Goal: Information Seeking & Learning: Check status

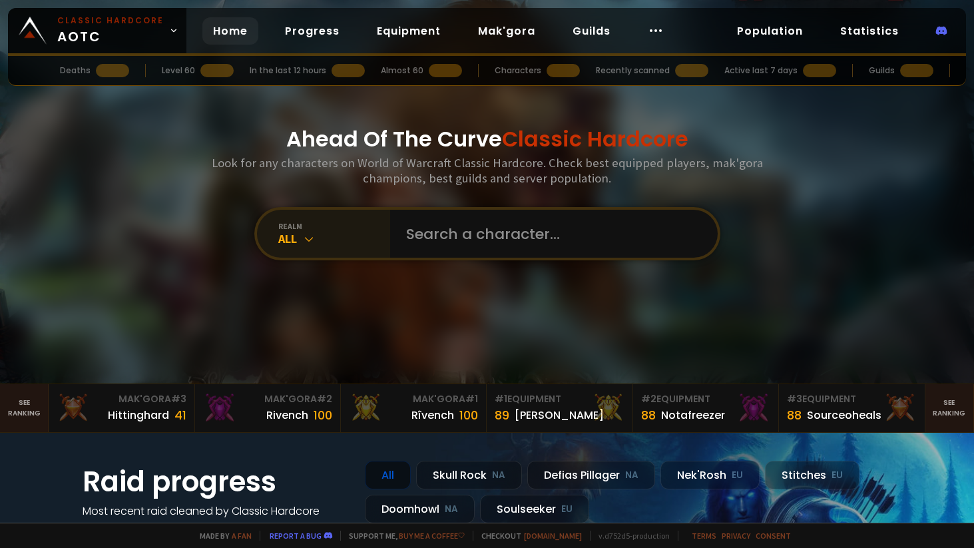
scroll to position [26, 0]
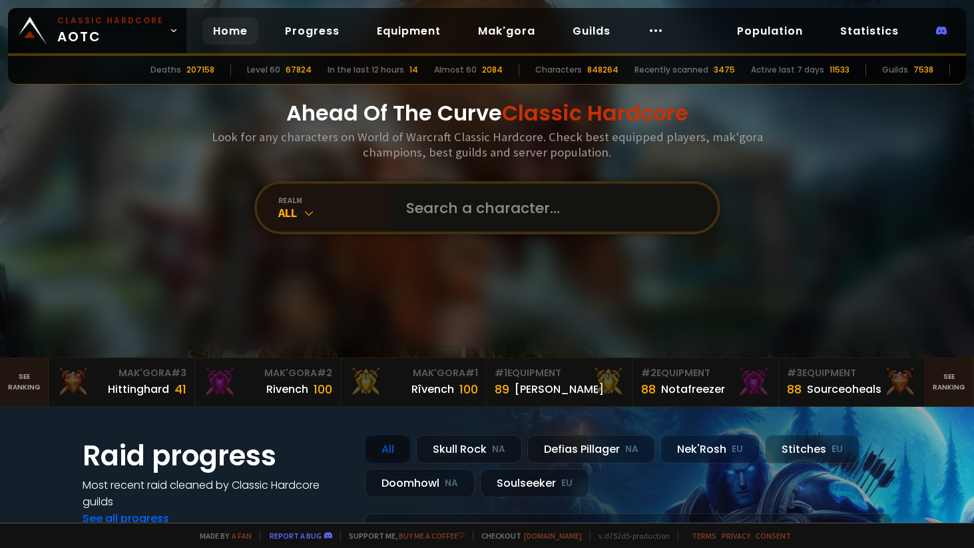
click at [444, 213] on input "text" at bounding box center [550, 208] width 304 height 48
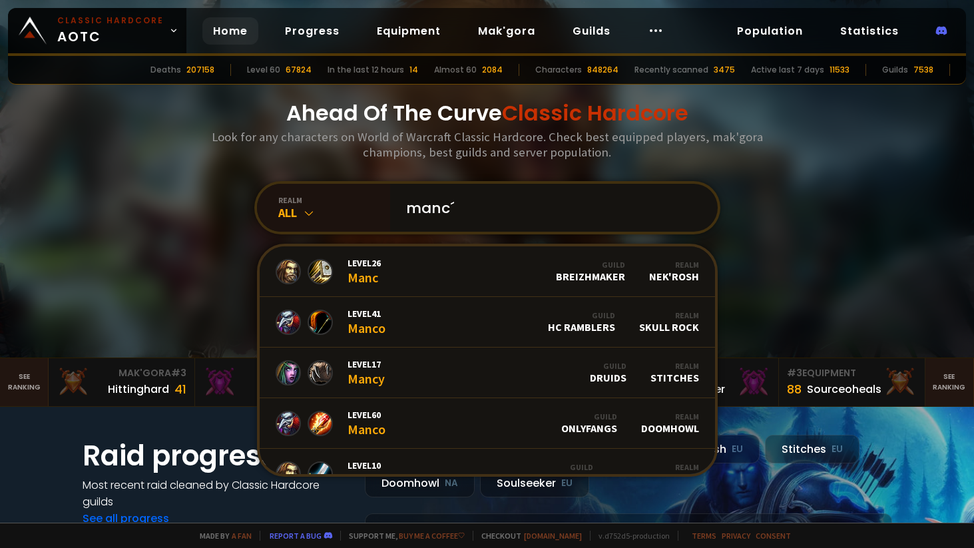
type input "[PERSON_NAME]"
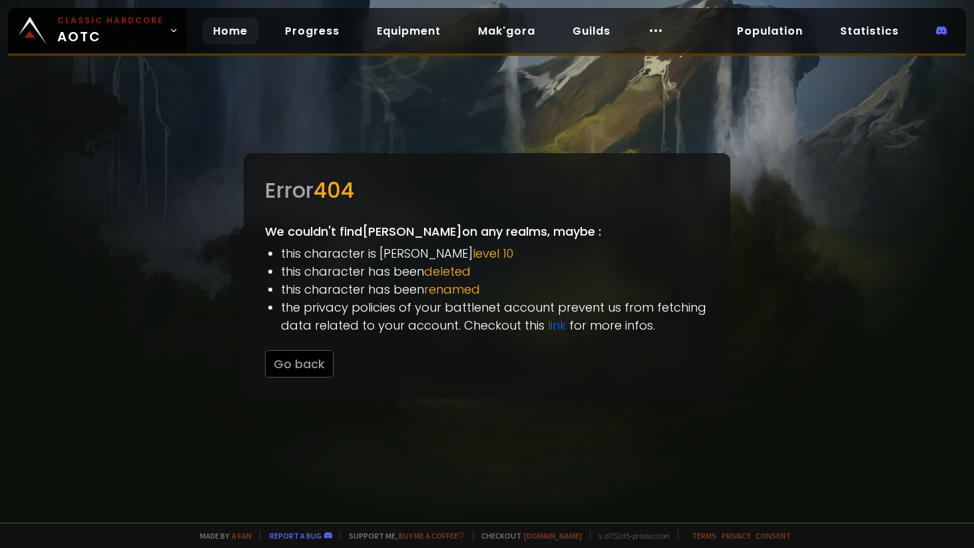
click at [202, 35] on link "Home" at bounding box center [230, 30] width 56 height 27
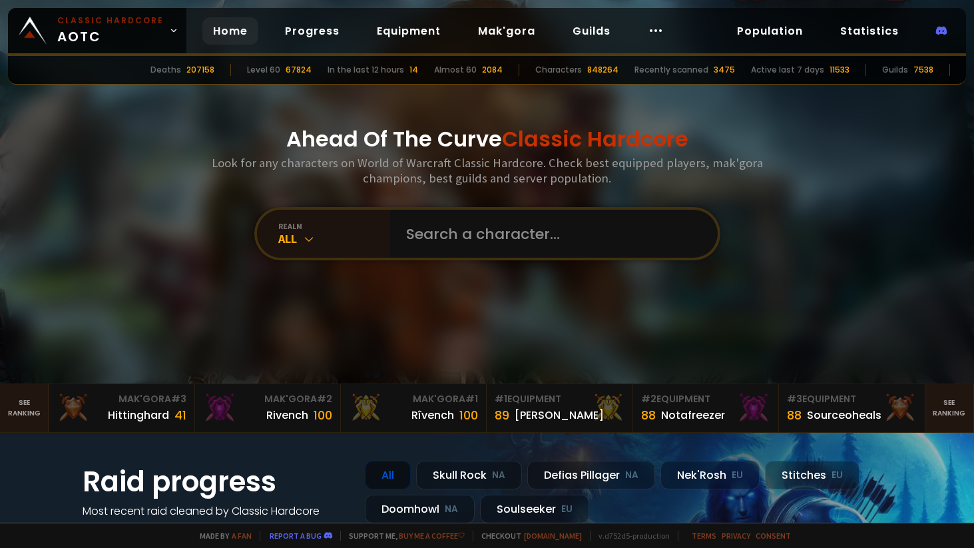
scroll to position [9, 0]
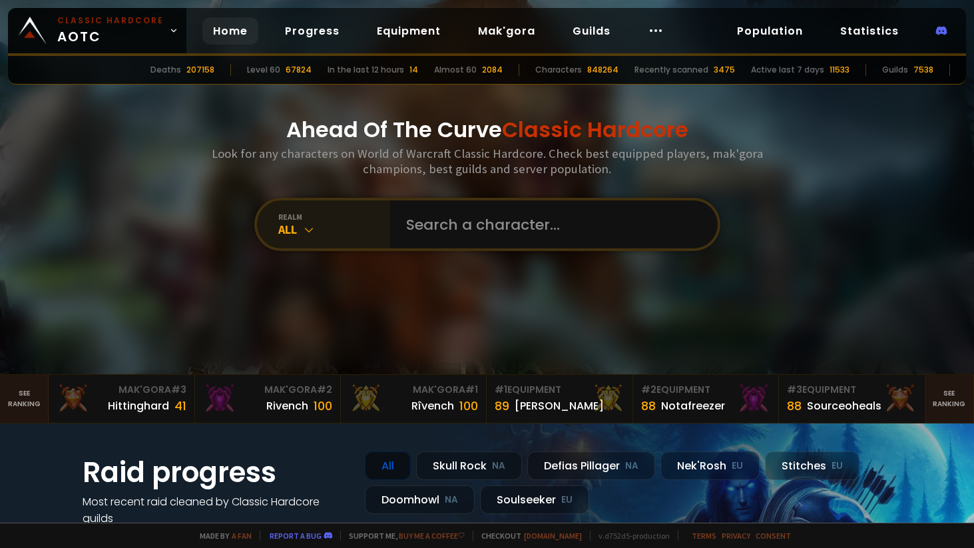
click at [321, 220] on div "realm" at bounding box center [334, 217] width 112 height 10
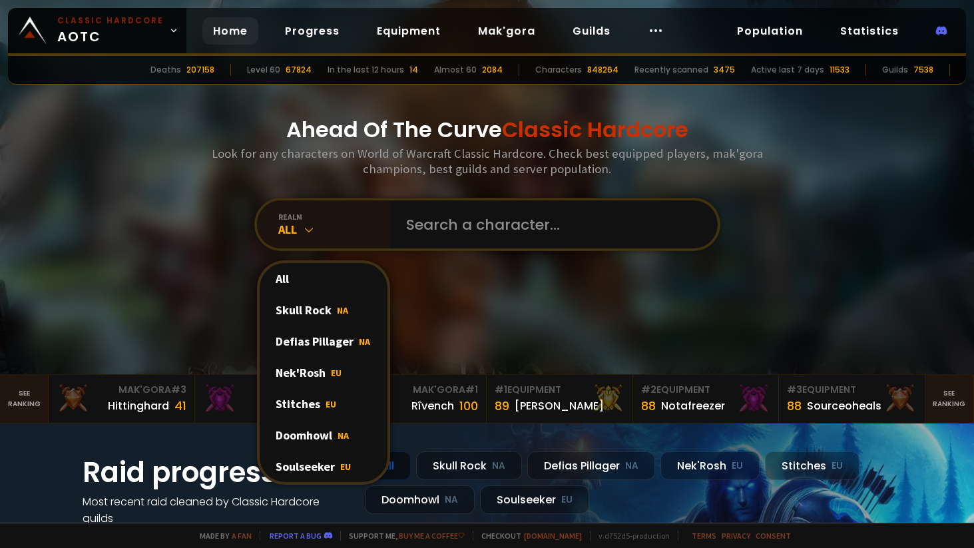
click at [319, 432] on div "Doomhowl NA" at bounding box center [324, 435] width 128 height 31
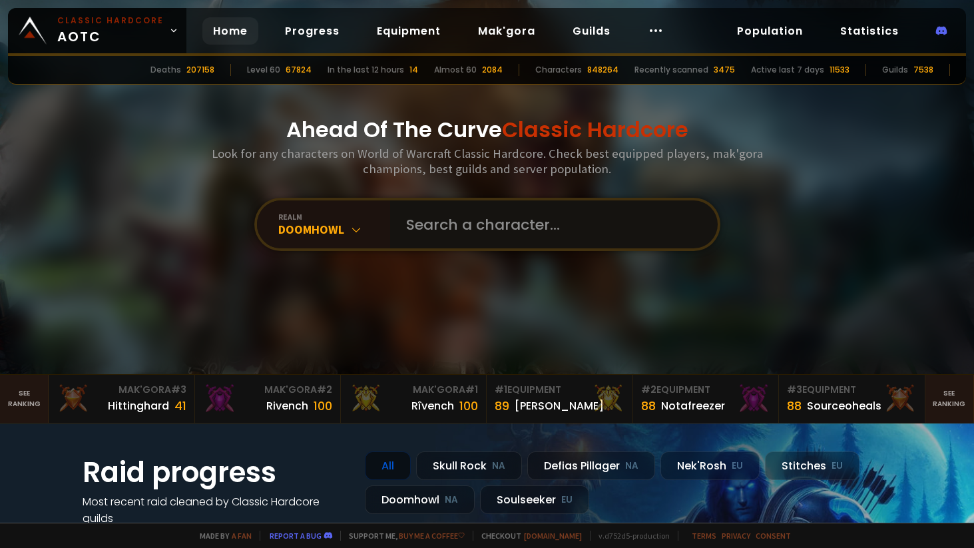
click at [552, 222] on input "text" at bounding box center [550, 224] width 304 height 48
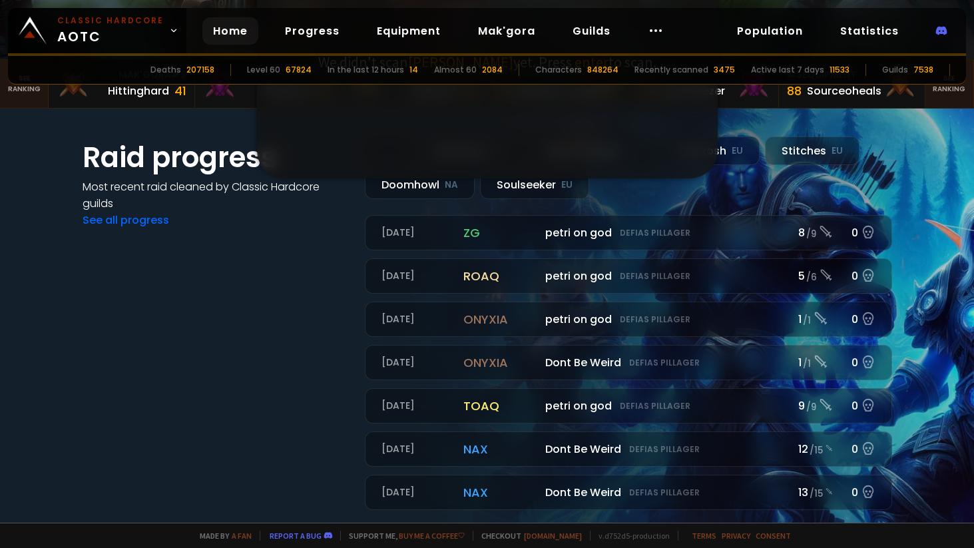
scroll to position [300, 0]
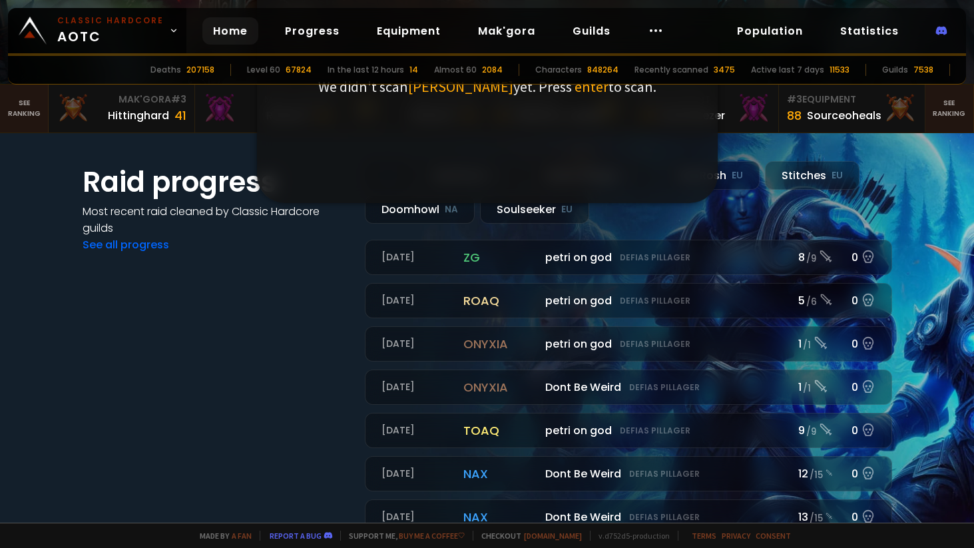
click at [291, 246] on div "Raid progress Most recent raid cleaned by Classic Hardcore guilds See all progr…" at bounding box center [216, 348] width 266 height 374
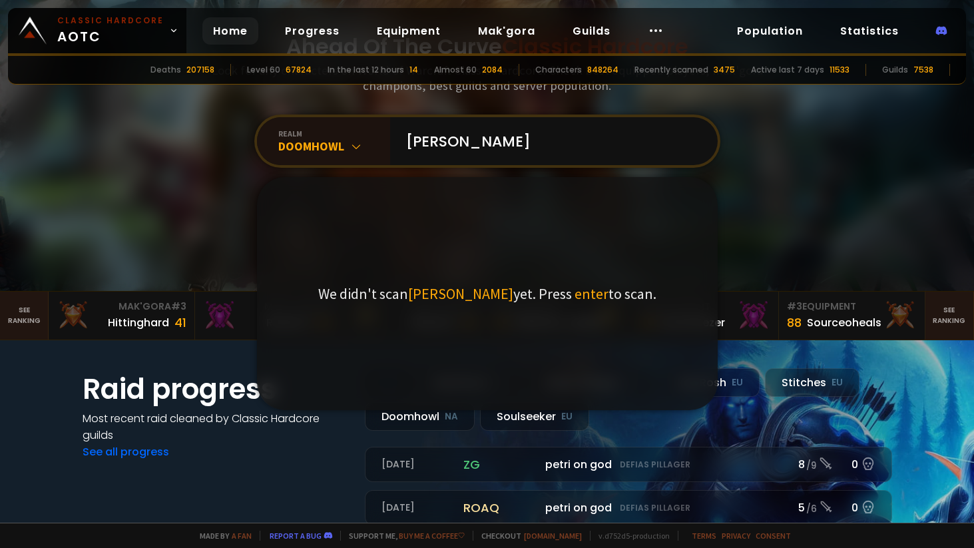
scroll to position [73, 0]
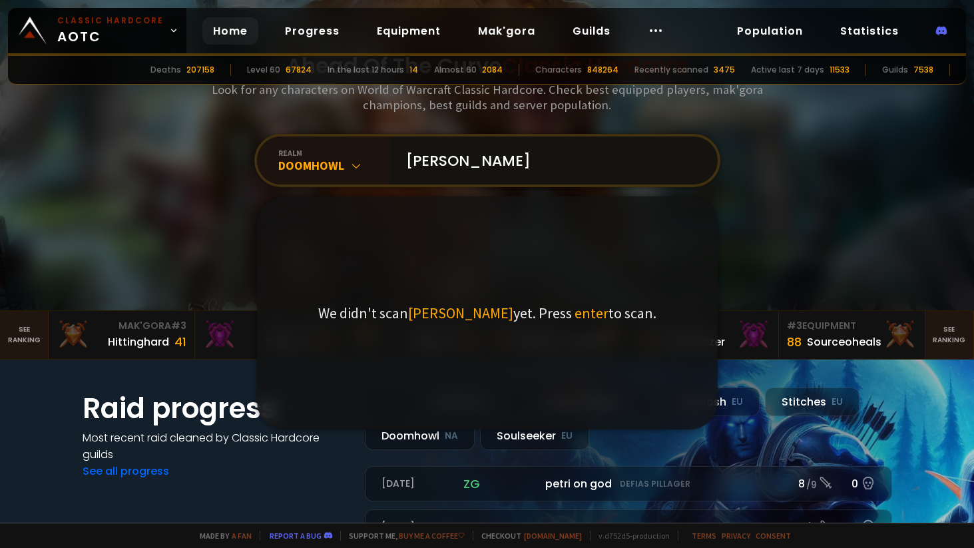
click at [465, 152] on input "[PERSON_NAME]" at bounding box center [550, 161] width 304 height 48
click at [465, 153] on input "[PERSON_NAME]" at bounding box center [550, 161] width 304 height 48
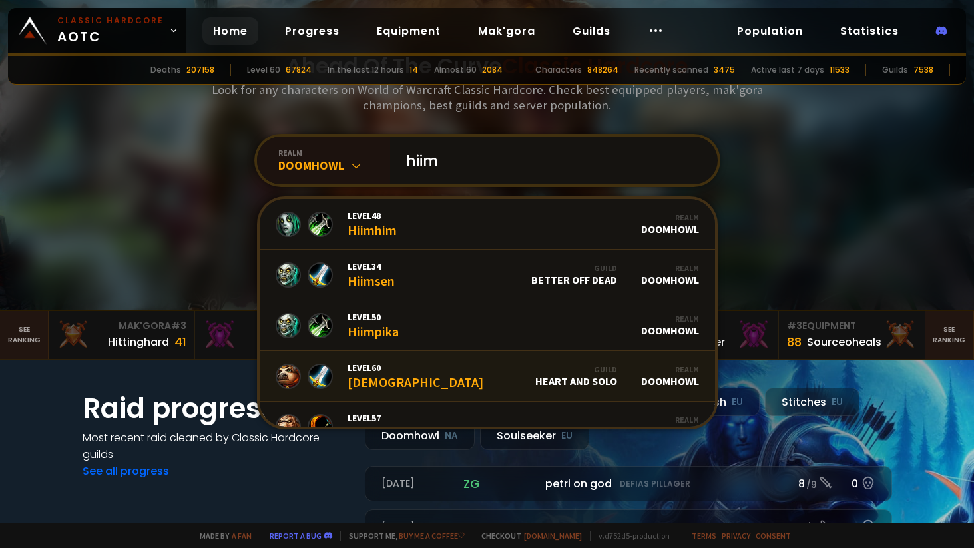
type input "hiim"
click at [400, 379] on div "Level 60 Hiimcheek" at bounding box center [416, 376] width 136 height 29
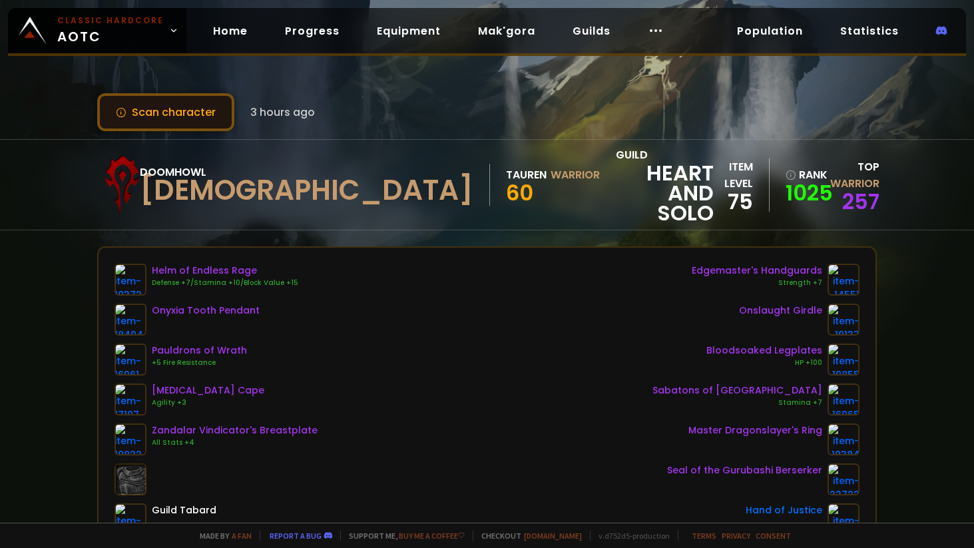
click at [224, 122] on button "Scan character" at bounding box center [165, 112] width 137 height 38
click at [210, 25] on link "Home" at bounding box center [230, 30] width 56 height 27
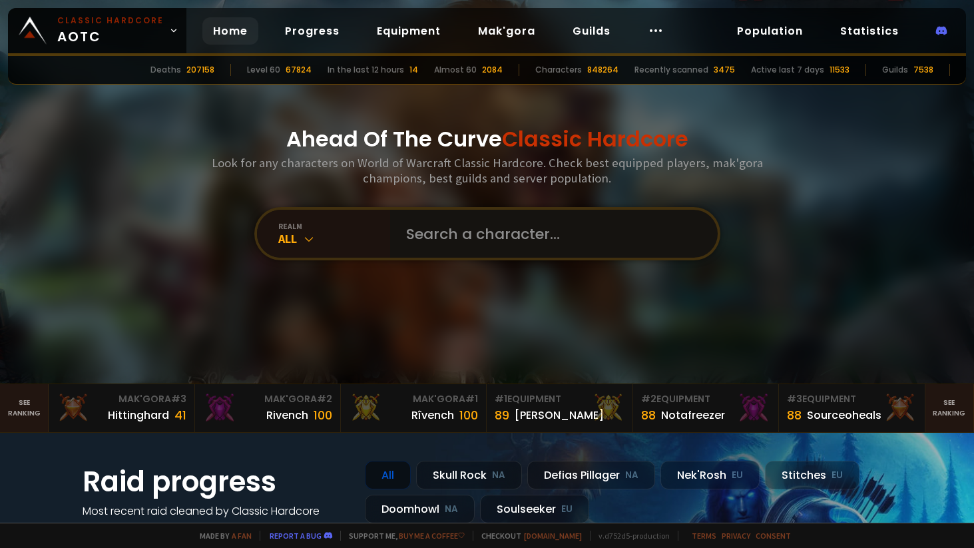
click at [441, 235] on input "text" at bounding box center [550, 234] width 304 height 48
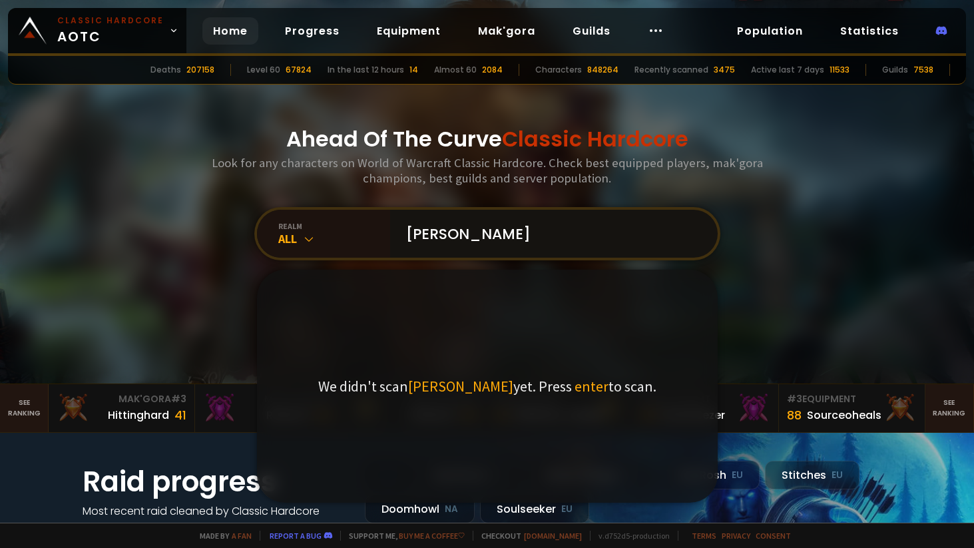
type input "[PERSON_NAME]"
